Goal: Navigation & Orientation: Find specific page/section

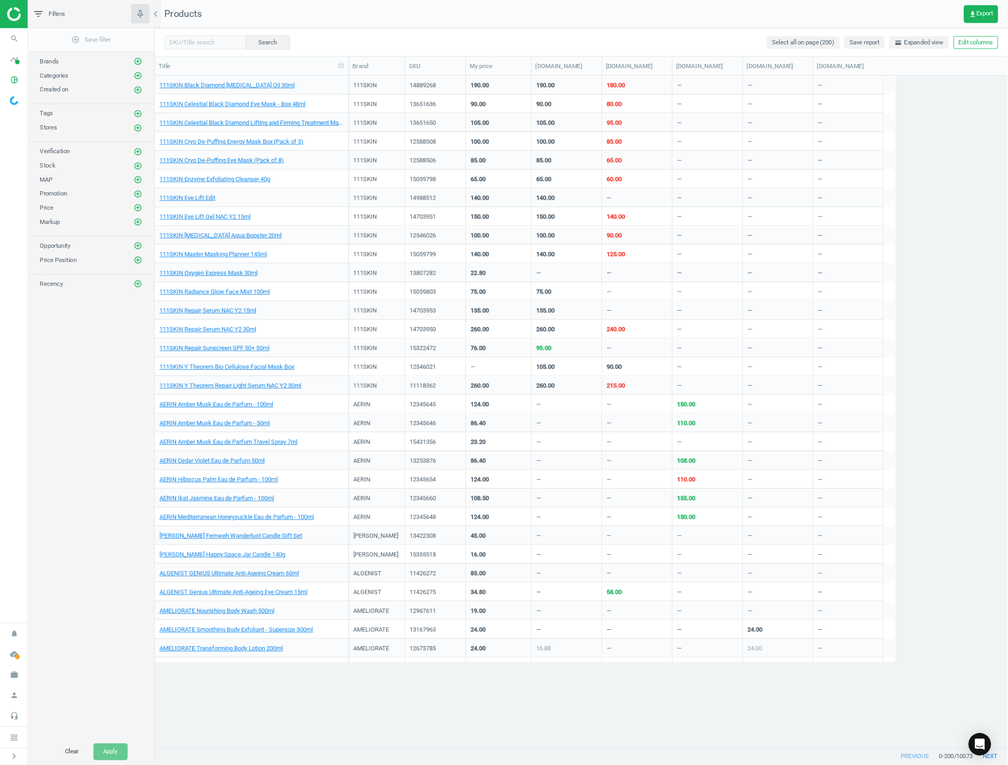
scroll to position [651, 825]
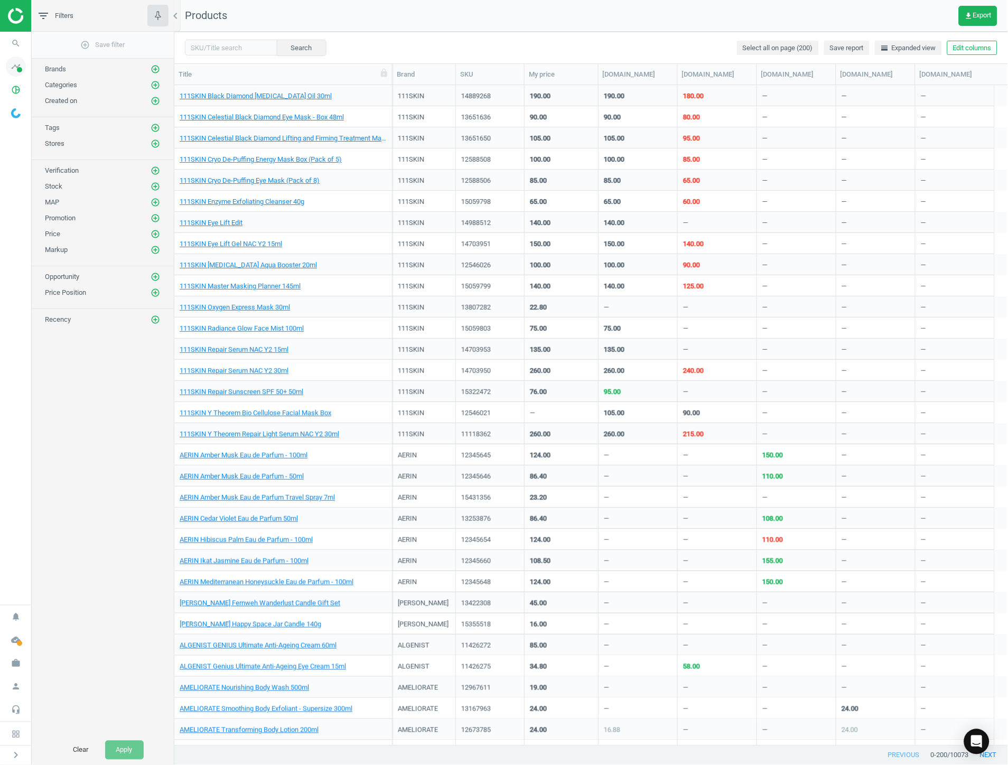
click at [22, 60] on icon "timeline" at bounding box center [16, 67] width 20 height 20
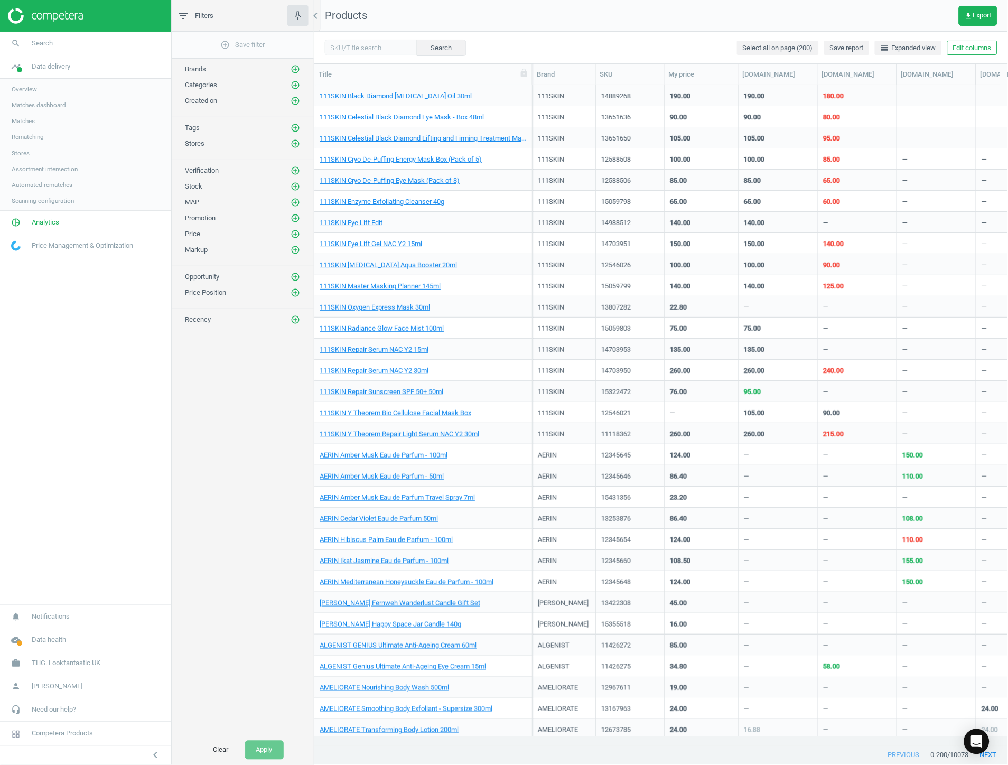
scroll to position [9, 9]
click at [51, 17] on img at bounding box center [45, 16] width 75 height 16
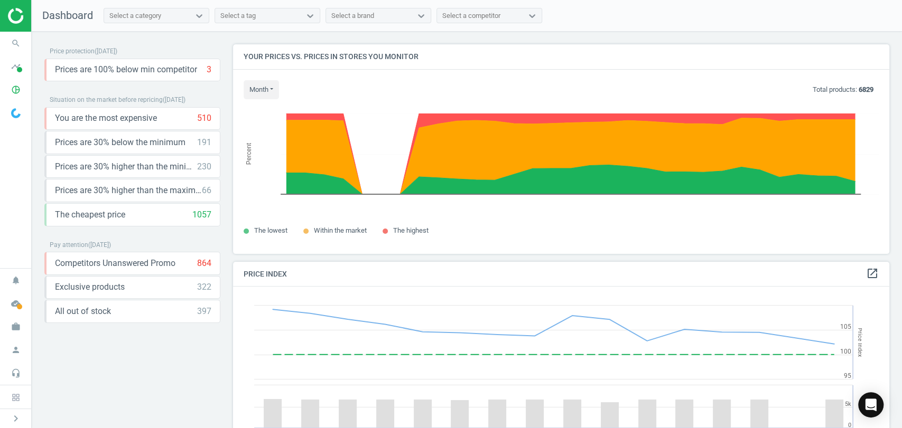
scroll to position [261, 666]
